Goal: Information Seeking & Learning: Learn about a topic

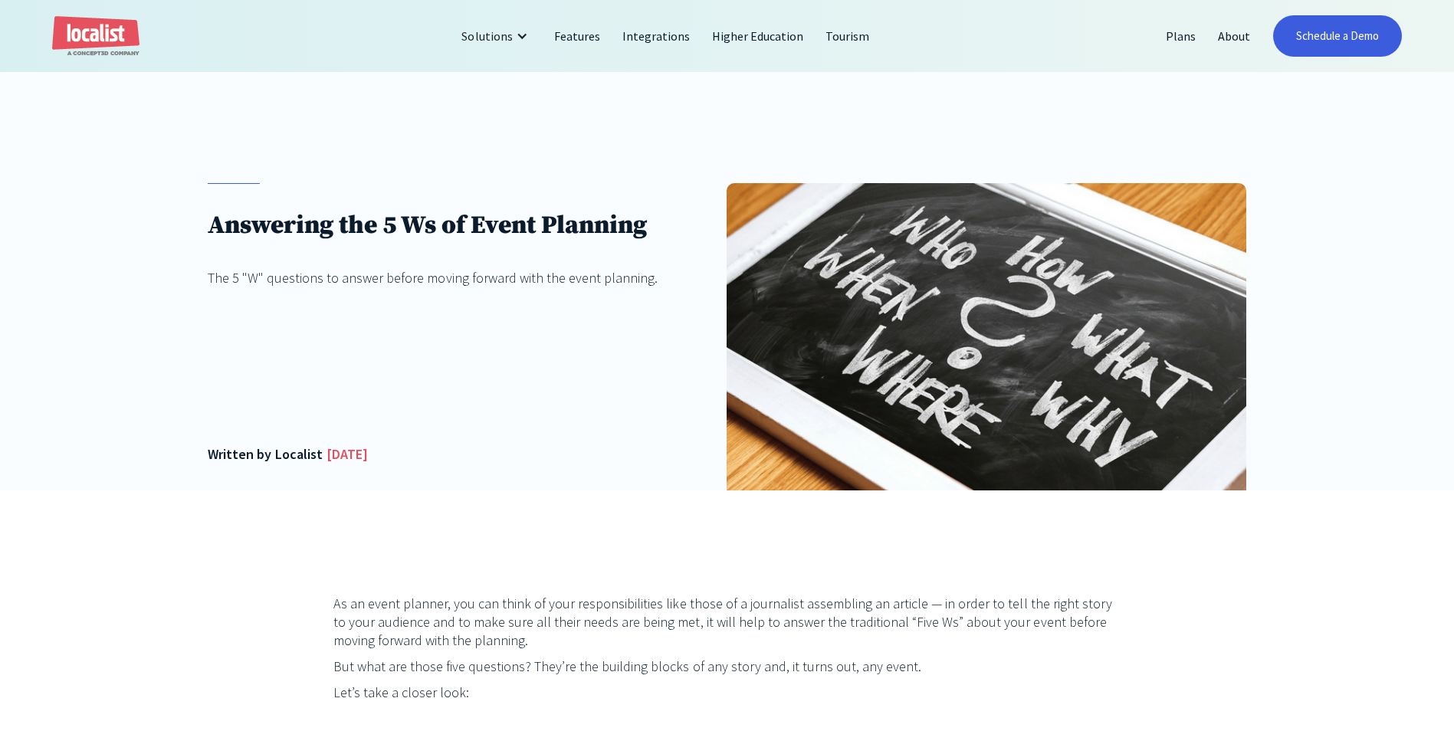
scroll to position [230, 0]
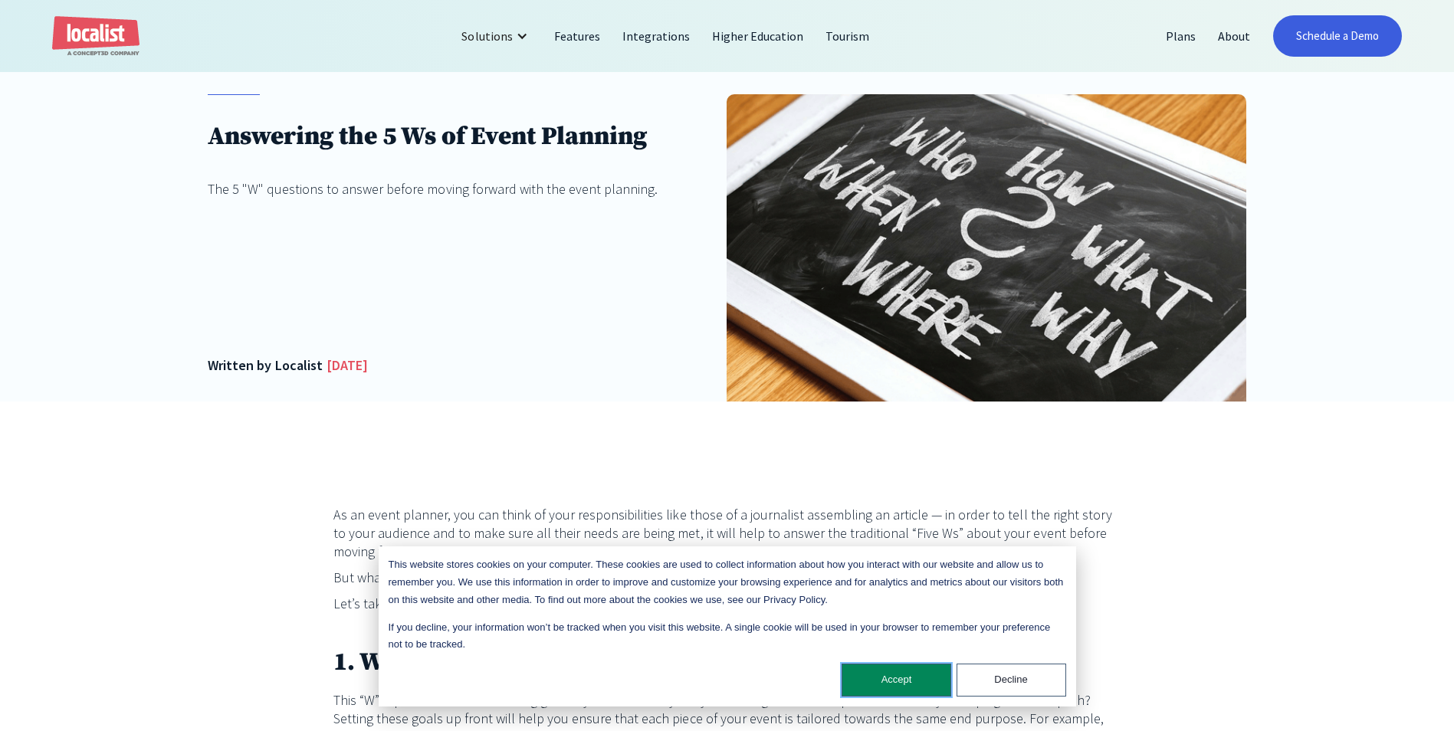
drag, startPoint x: 892, startPoint y: 672, endPoint x: 921, endPoint y: 676, distance: 30.1
click at [896, 672] on button "Accept" at bounding box center [897, 680] width 110 height 33
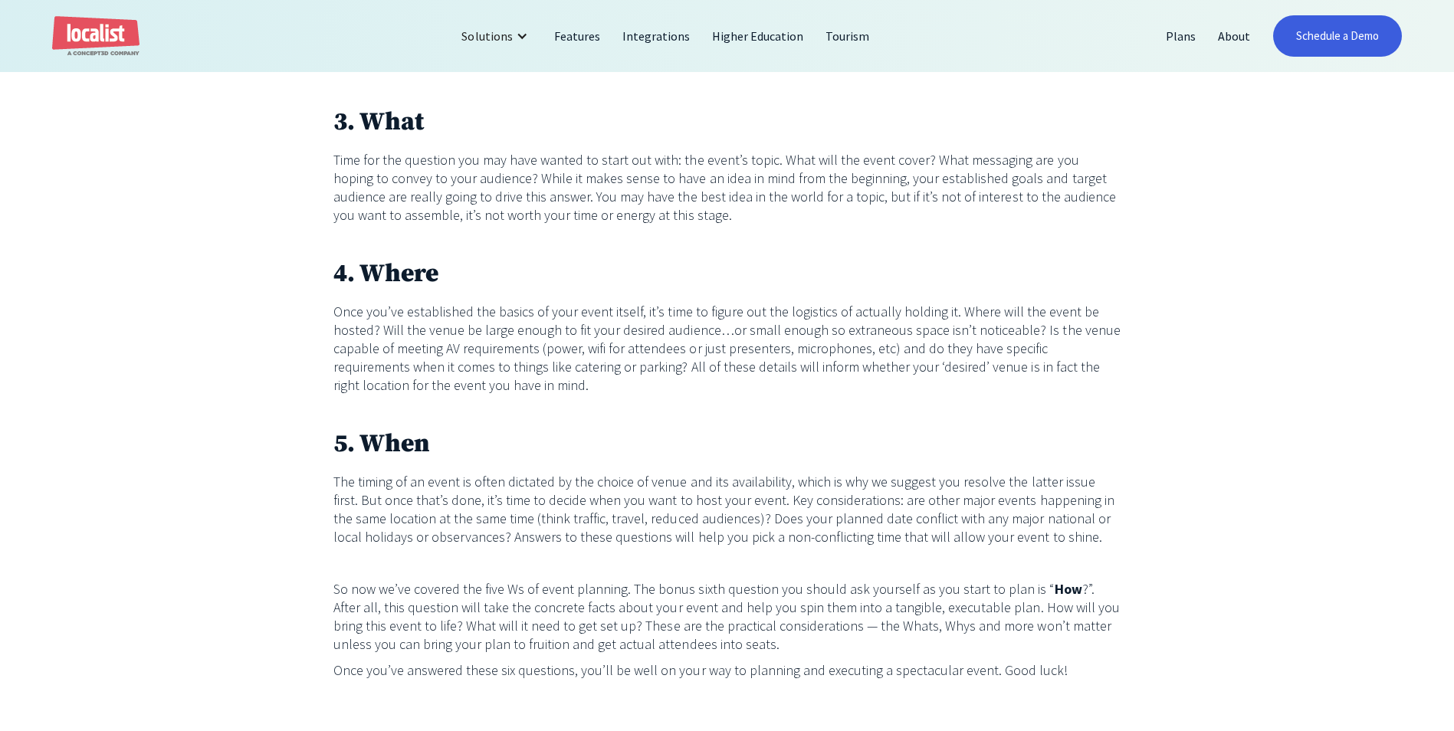
scroll to position [920, 0]
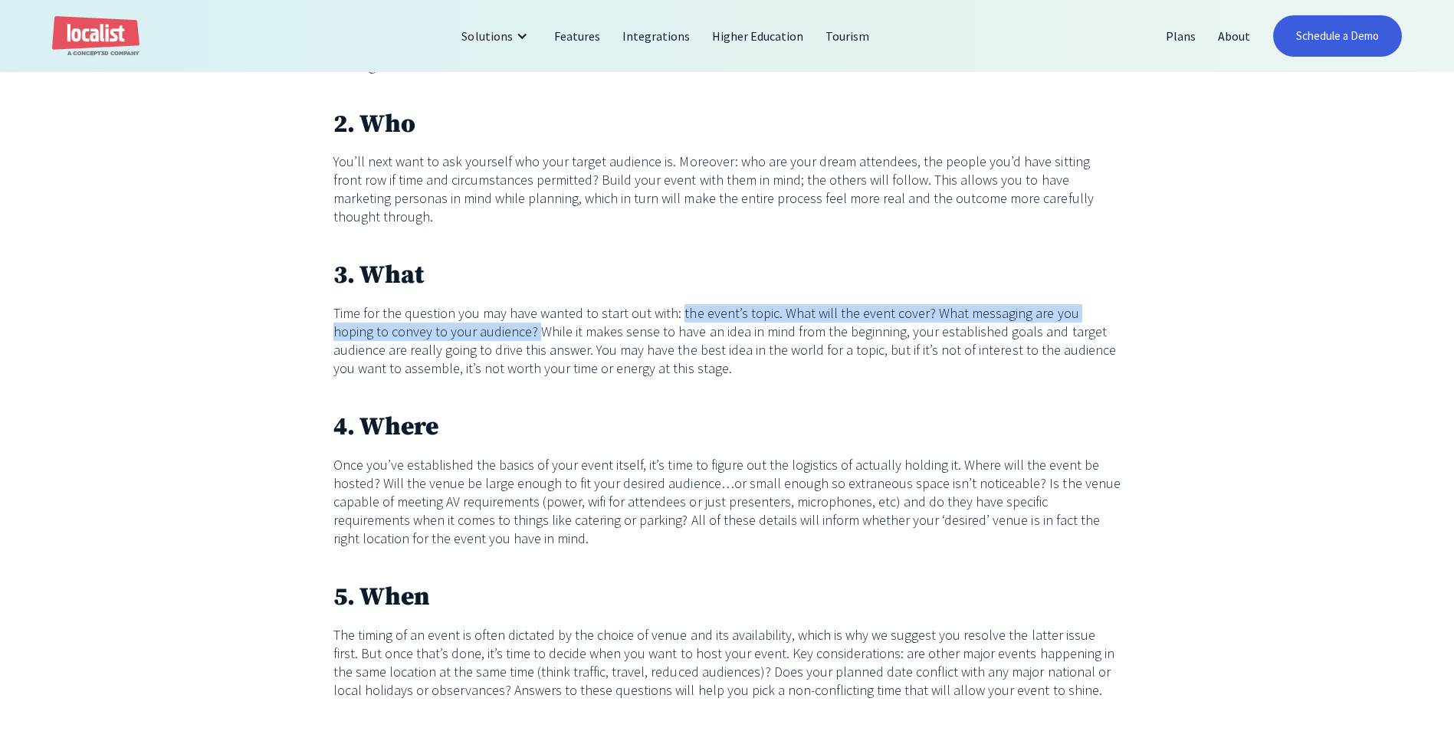
drag, startPoint x: 673, startPoint y: 297, endPoint x: 478, endPoint y: 321, distance: 196.3
click at [478, 321] on p "Time for the question you may have wanted to start out with: the event’s topic.…" at bounding box center [727, 341] width 788 height 74
drag, startPoint x: 478, startPoint y: 321, endPoint x: 453, endPoint y: 317, distance: 25.7
copy p "the event’s topic. What will the event cover? What messaging are you hoping to …"
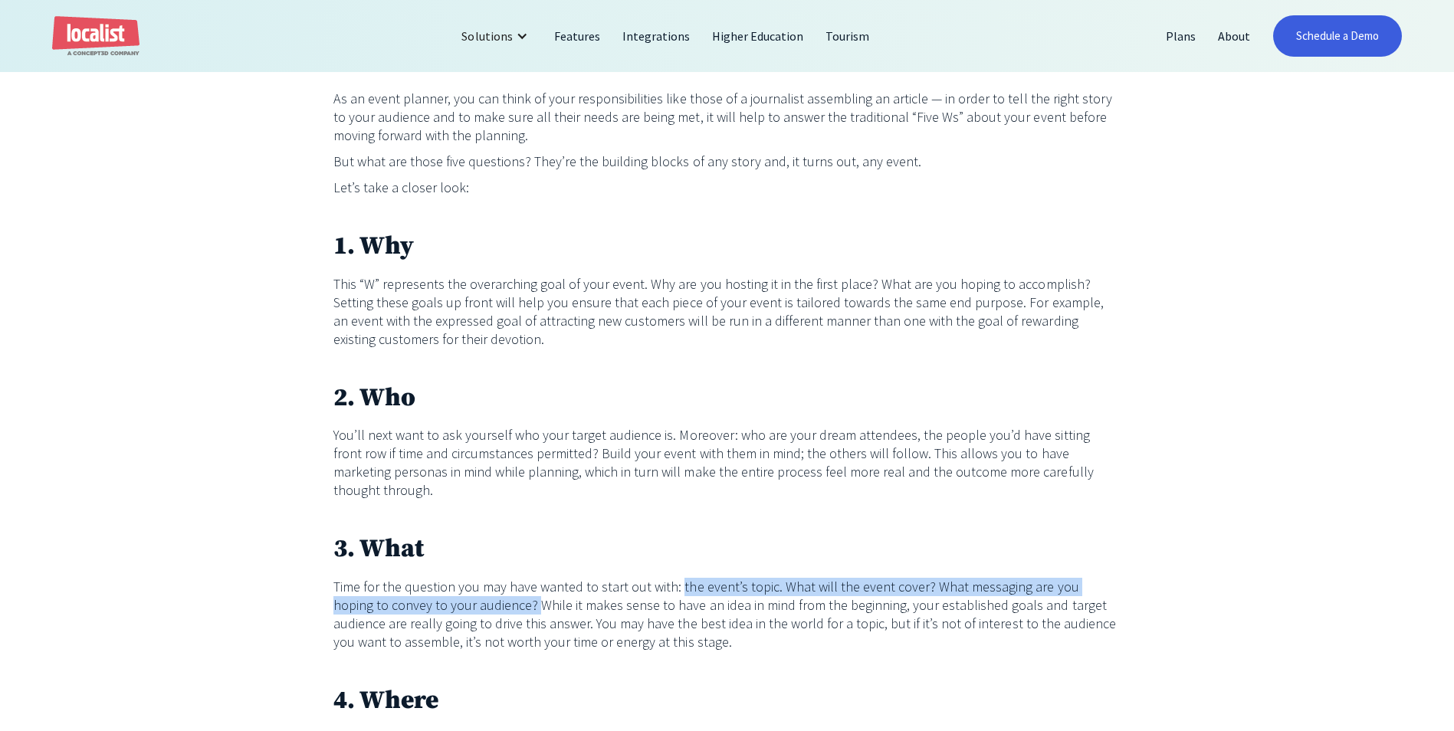
scroll to position [613, 0]
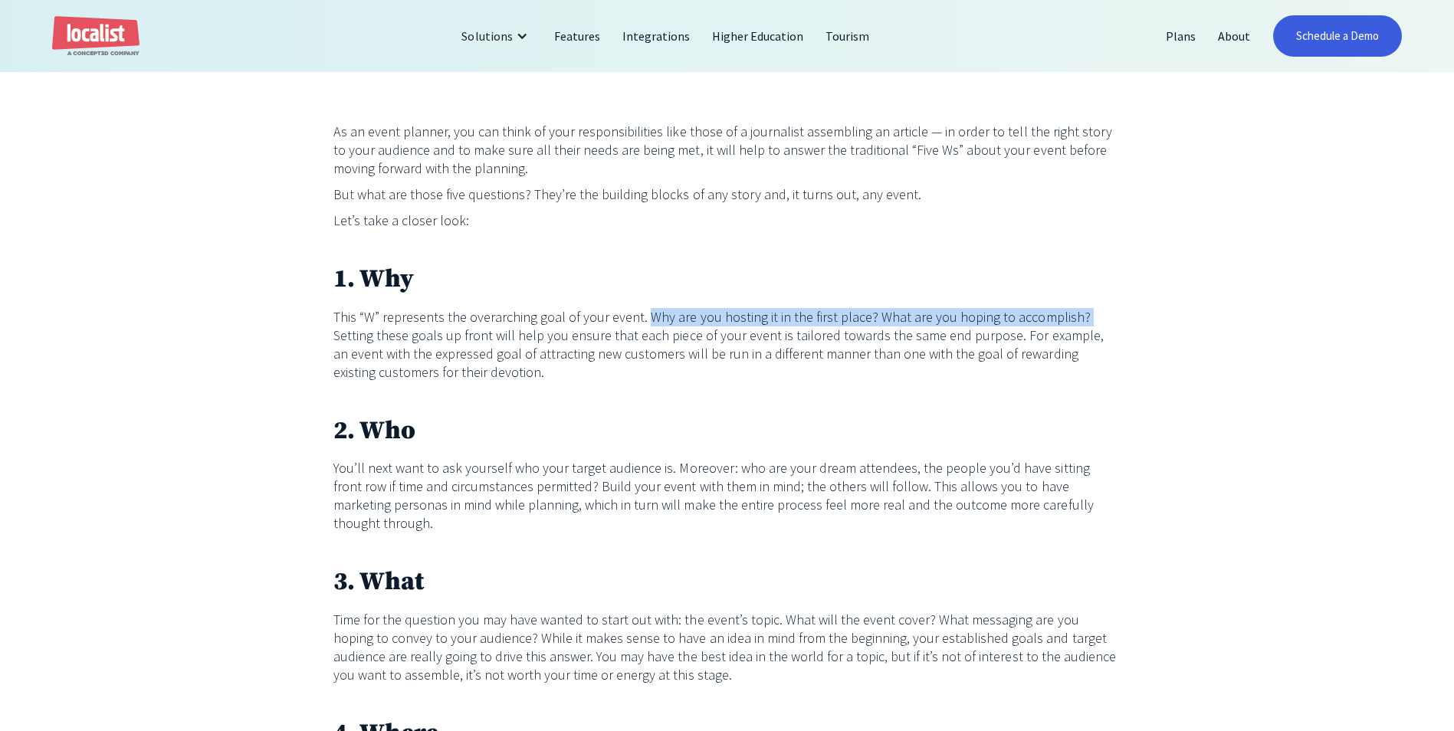
drag, startPoint x: 1066, startPoint y: 317, endPoint x: 640, endPoint y: 320, distance: 425.5
click at [640, 320] on p "This “W” represents the overarching goal of your event. Why are you hosting it …" at bounding box center [727, 345] width 788 height 74
drag, startPoint x: 640, startPoint y: 320, endPoint x: 701, endPoint y: 317, distance: 60.6
copy p "Why are you hosting it in the first place? What are you hoping to accomplish?"
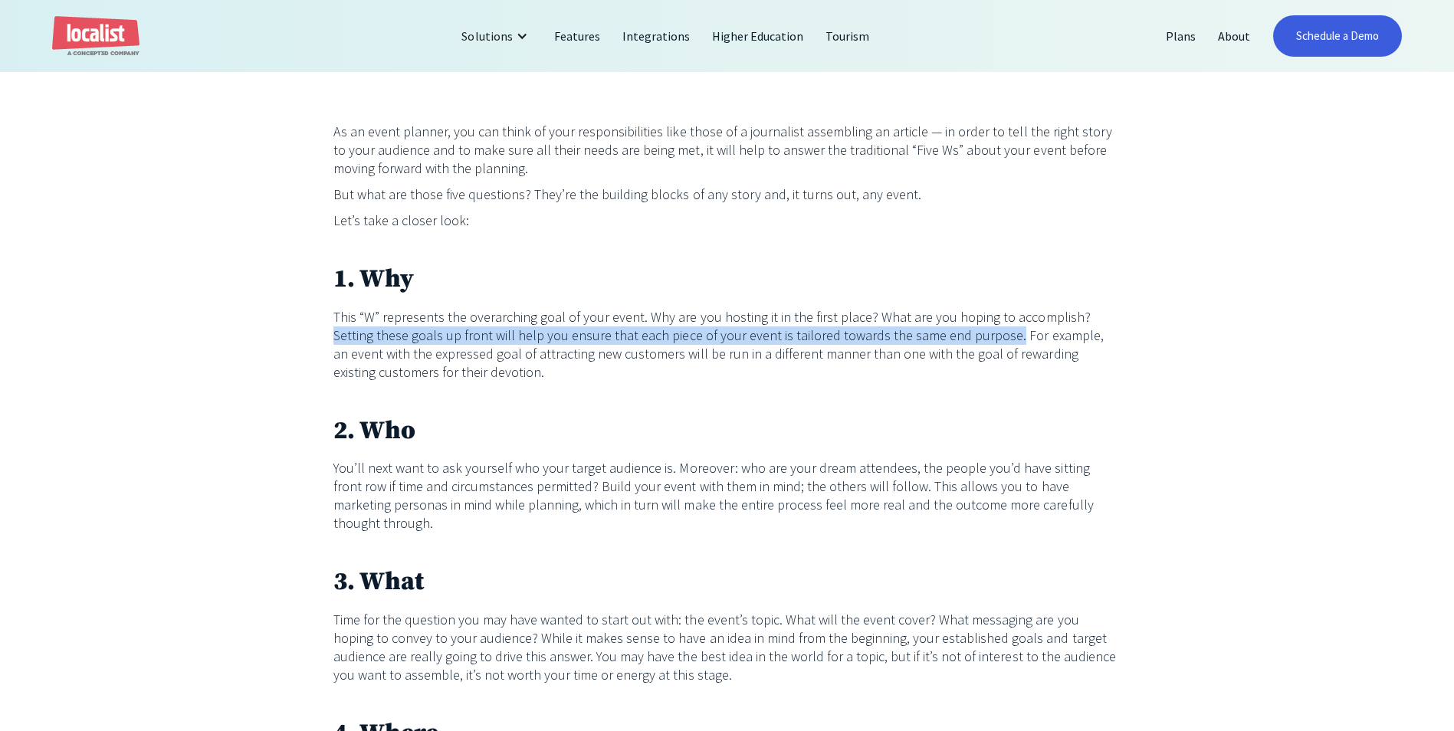
drag, startPoint x: 955, startPoint y: 342, endPoint x: 1067, endPoint y: 320, distance: 114.1
click at [1067, 320] on p "This “W” represents the overarching goal of your event. Why are you hosting it …" at bounding box center [727, 345] width 788 height 74
copy p "Setting these goals up front will help you ensure that each piece of your event…"
